Goal: Check status: Check status

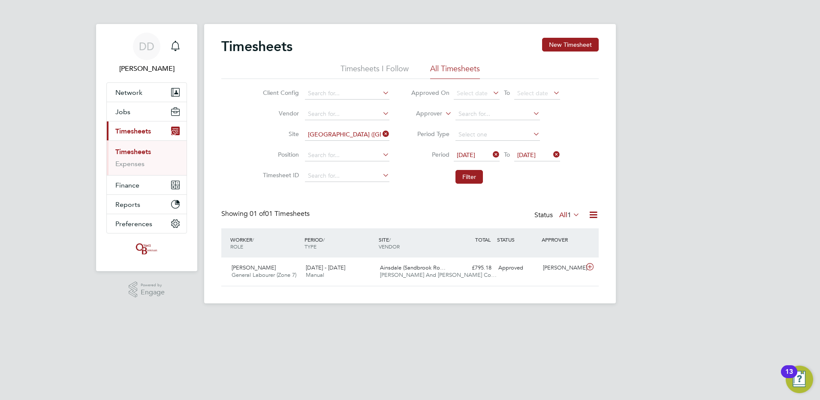
scroll to position [22, 75]
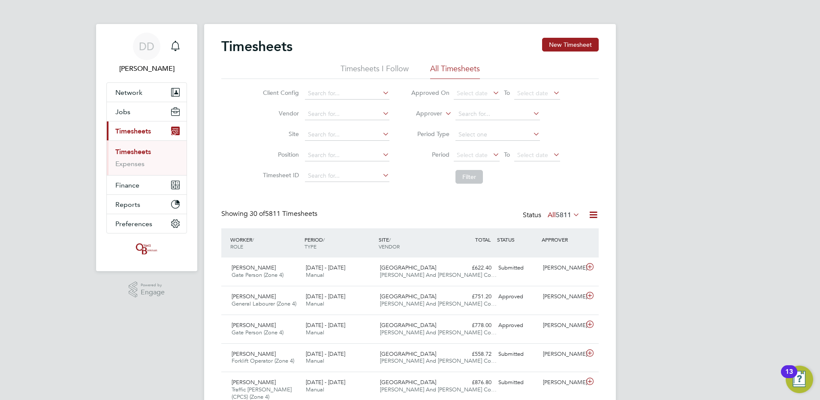
click at [552, 155] on icon at bounding box center [552, 154] width 0 height 12
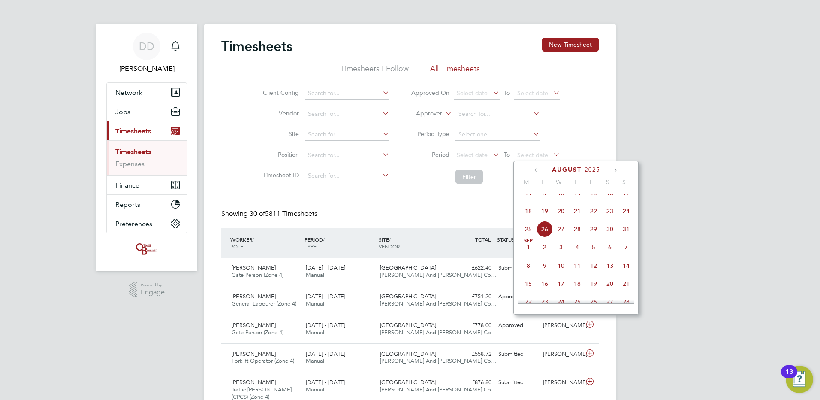
click at [628, 218] on span "24" at bounding box center [626, 211] width 16 height 16
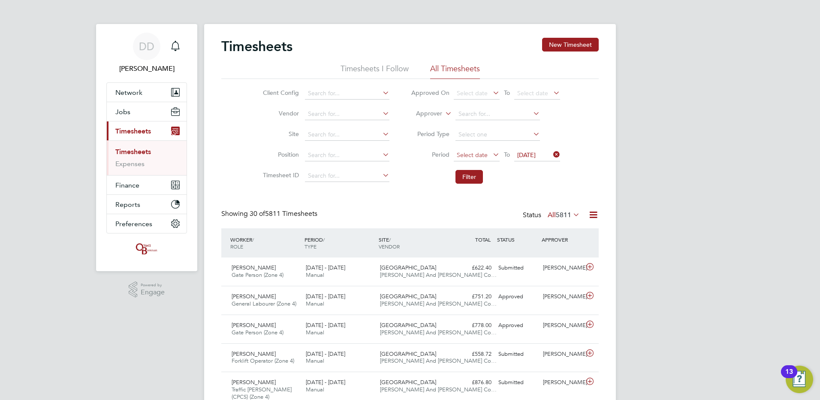
click at [463, 151] on span "Select date" at bounding box center [472, 155] width 31 height 8
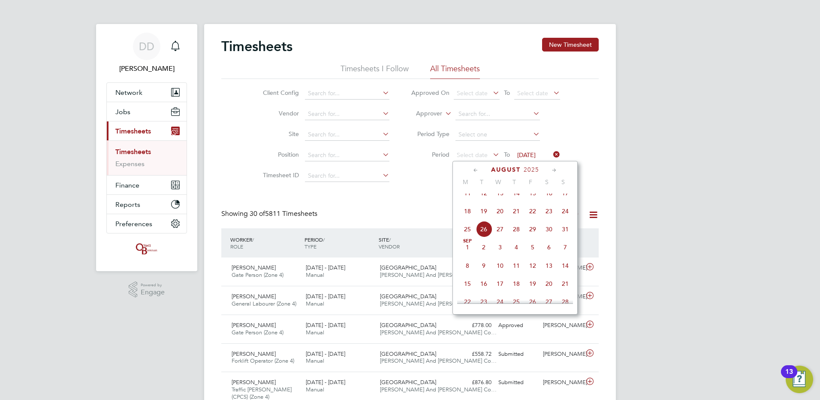
click at [467, 218] on span "18" at bounding box center [468, 211] width 16 height 16
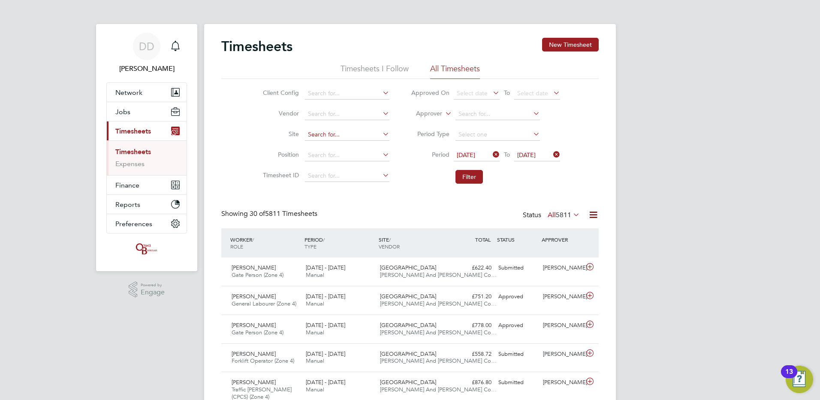
click at [330, 134] on input at bounding box center [347, 135] width 85 height 12
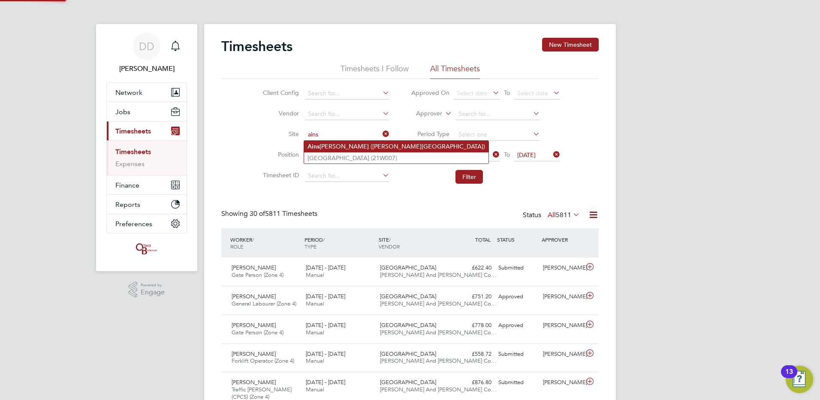
click at [332, 146] on li "Ains dale (Sandbrook Road)" at bounding box center [396, 147] width 184 height 12
type input "[GEOGRAPHIC_DATA] ([GEOGRAPHIC_DATA])"
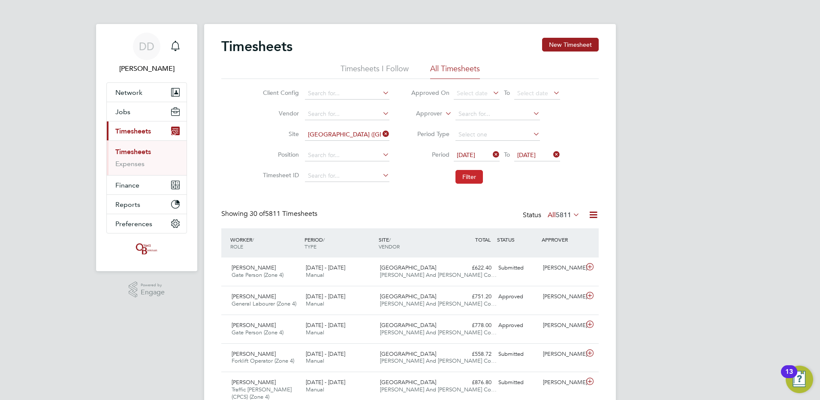
click at [472, 175] on button "Filter" at bounding box center [469, 177] width 27 height 14
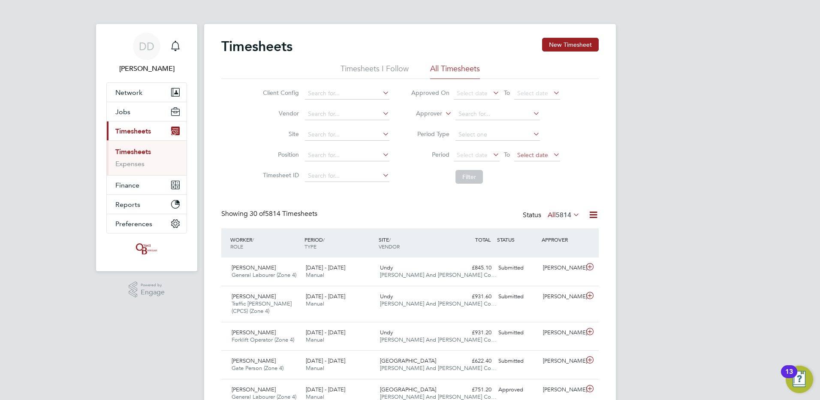
click at [549, 151] on span "Select date" at bounding box center [537, 156] width 46 height 12
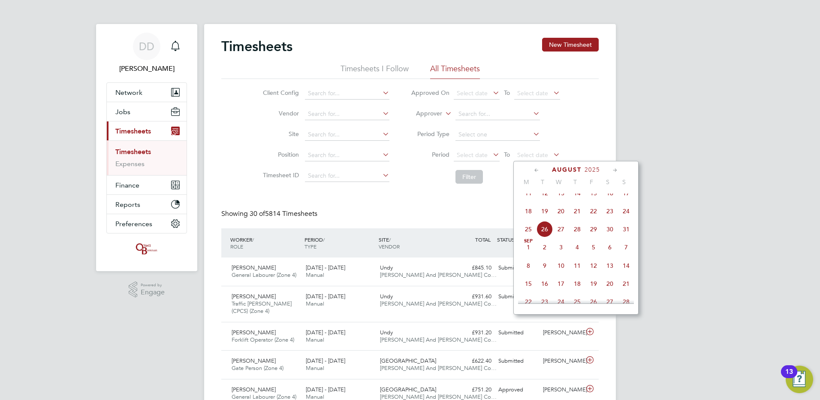
click at [626, 219] on span "24" at bounding box center [626, 211] width 16 height 16
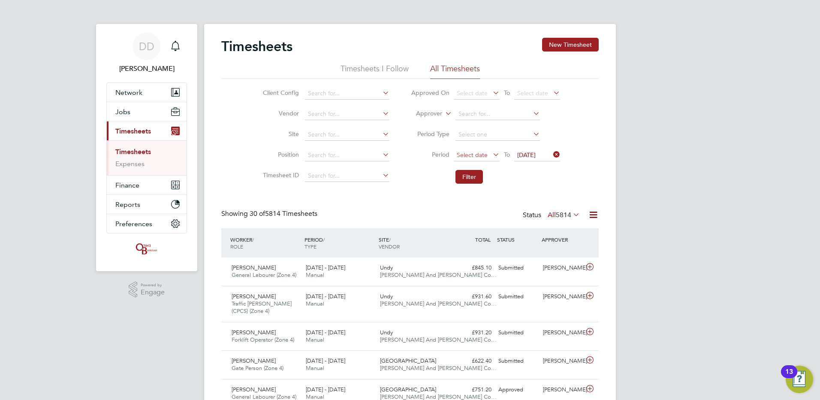
click at [481, 154] on span "Select date" at bounding box center [472, 155] width 31 height 8
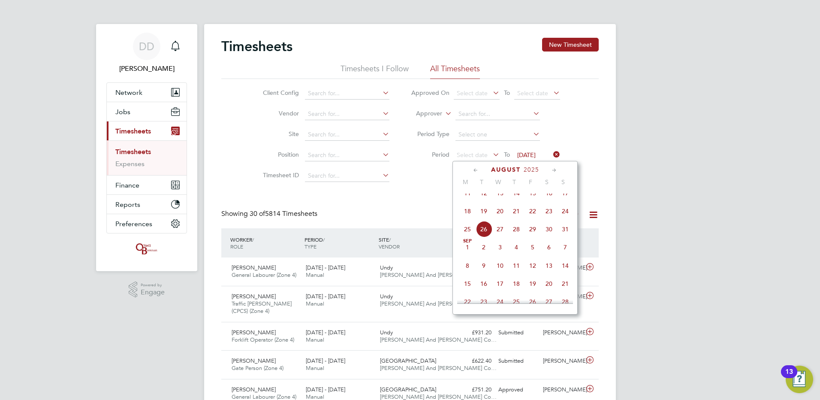
drag, startPoint x: 468, startPoint y: 218, endPoint x: 465, endPoint y: 207, distance: 11.1
click at [469, 218] on span "18" at bounding box center [468, 211] width 16 height 16
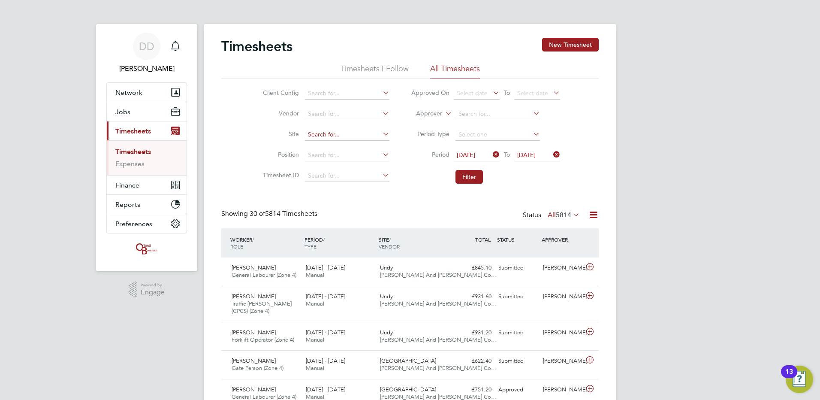
click at [348, 133] on input at bounding box center [347, 135] width 85 height 12
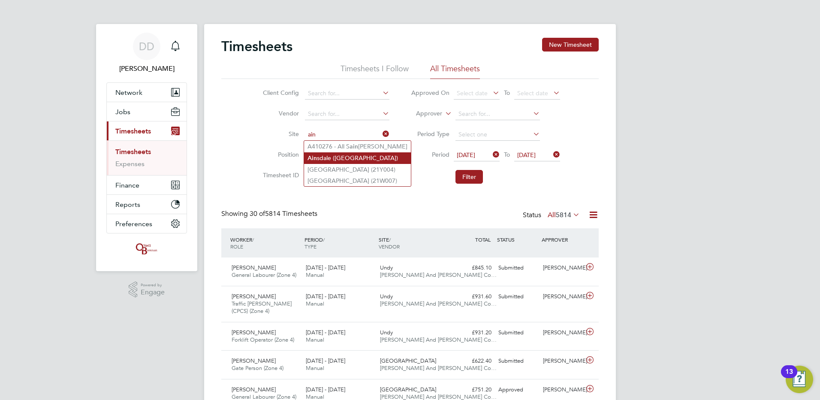
click at [358, 155] on li "Ain sdale (Sandbrook Road)" at bounding box center [357, 158] width 107 height 12
type input "[GEOGRAPHIC_DATA] ([GEOGRAPHIC_DATA])"
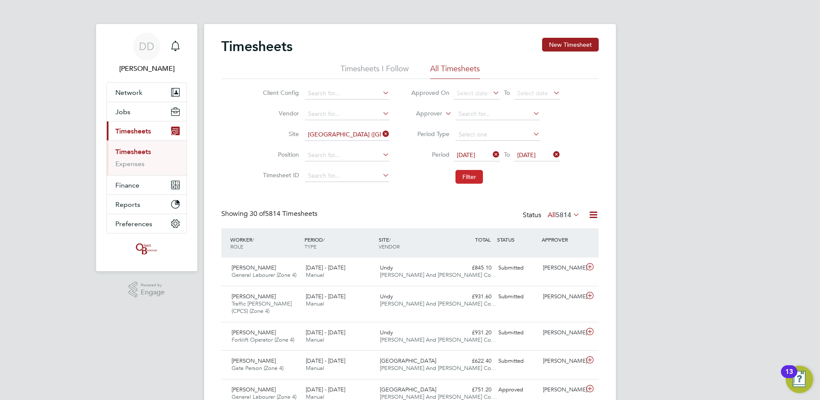
click at [473, 177] on button "Filter" at bounding box center [469, 177] width 27 height 14
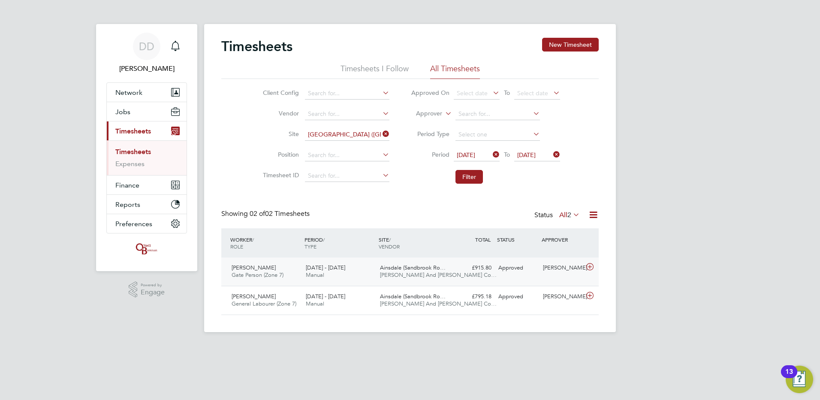
click at [590, 266] on icon at bounding box center [590, 266] width 11 height 7
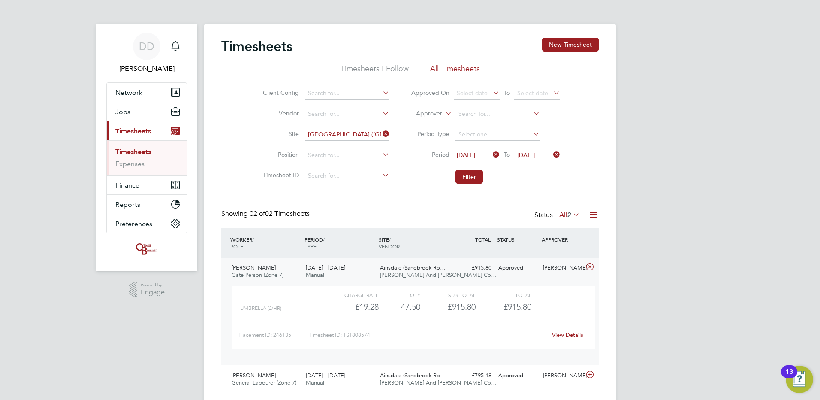
click at [559, 333] on link "View Details" at bounding box center [567, 334] width 31 height 7
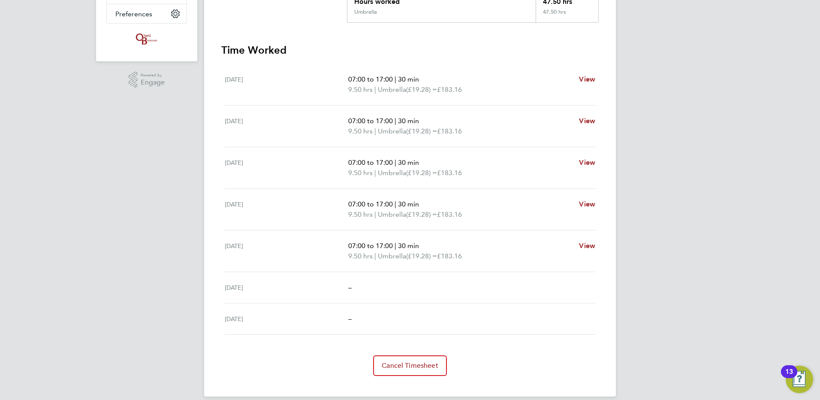
scroll to position [220, 0]
